Goal: Register for event/course

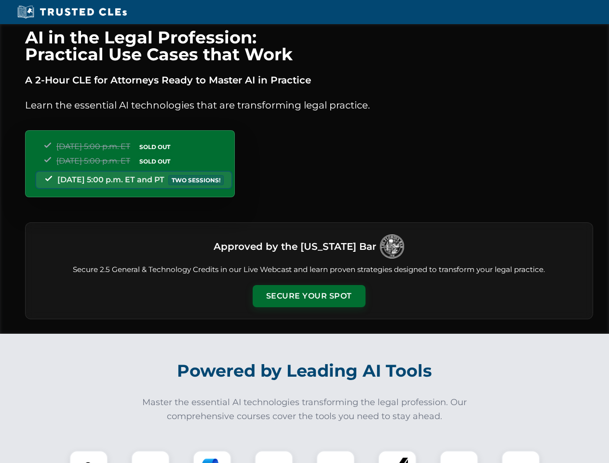
click at [308, 296] on button "Secure Your Spot" at bounding box center [308, 296] width 113 height 22
click at [89, 456] on img at bounding box center [89, 469] width 28 height 28
click at [150, 456] on div at bounding box center [150, 469] width 39 height 39
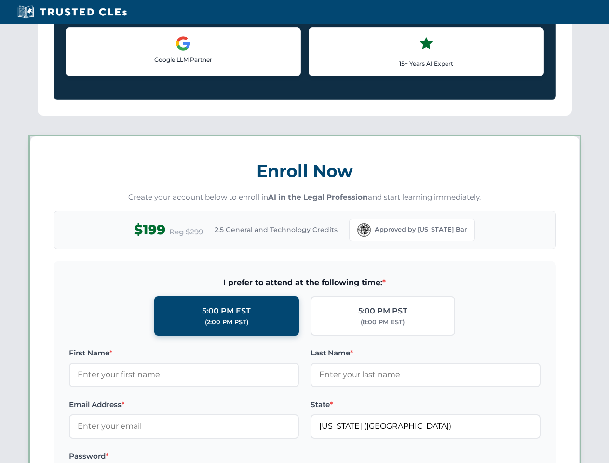
click at [274, 456] on label "Password *" at bounding box center [184, 456] width 230 height 12
